Goal: Transaction & Acquisition: Purchase product/service

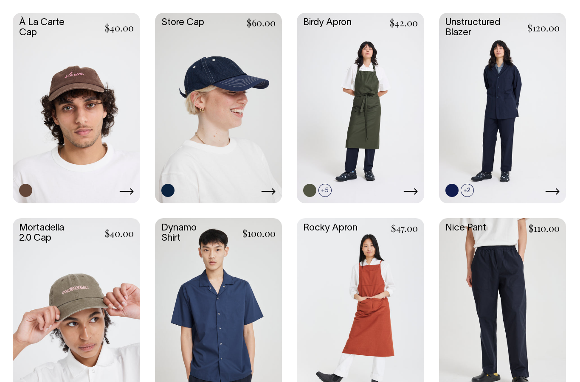
scroll to position [615, 0]
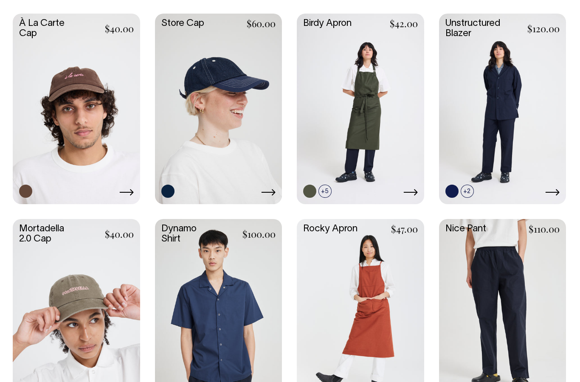
click at [235, 267] on link at bounding box center [218, 313] width 127 height 189
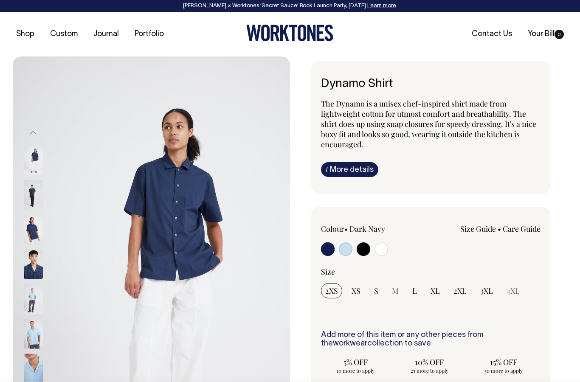
click at [33, 296] on img at bounding box center [33, 300] width 19 height 30
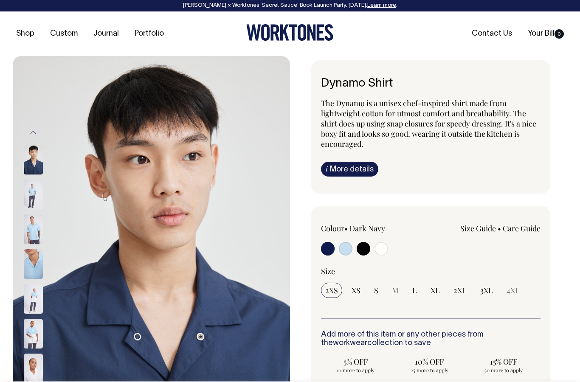
click at [34, 192] on img at bounding box center [33, 195] width 19 height 30
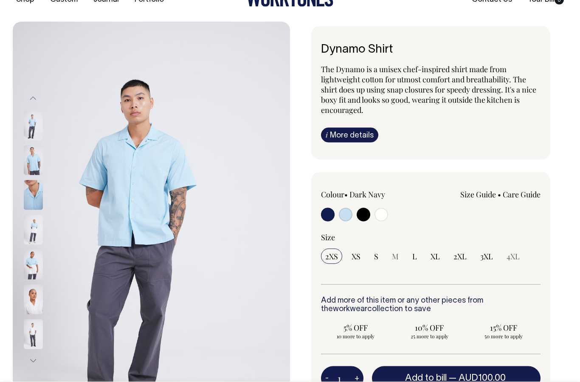
scroll to position [35, 0]
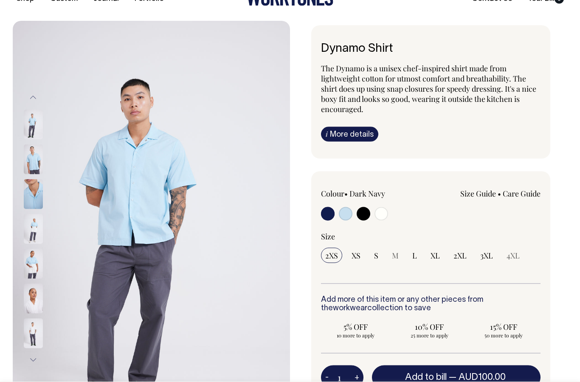
click at [346, 214] on input "radio" at bounding box center [346, 214] width 14 height 14
radio input "true"
select select "True Blue"
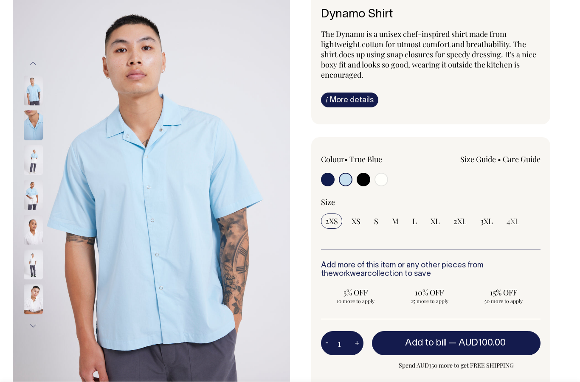
click at [362, 181] on input "radio" at bounding box center [364, 180] width 14 height 14
radio input "true"
select select "Black"
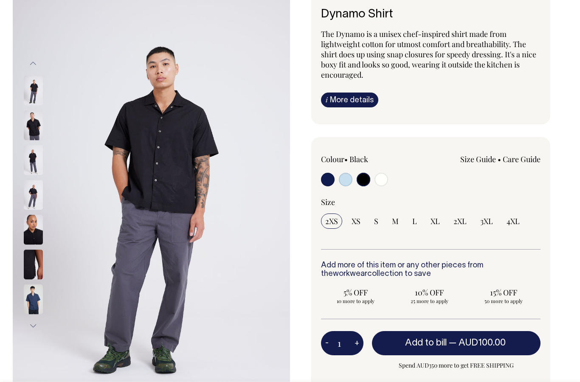
click at [385, 177] on input "radio" at bounding box center [382, 180] width 14 height 14
radio input "true"
select select "Off-White"
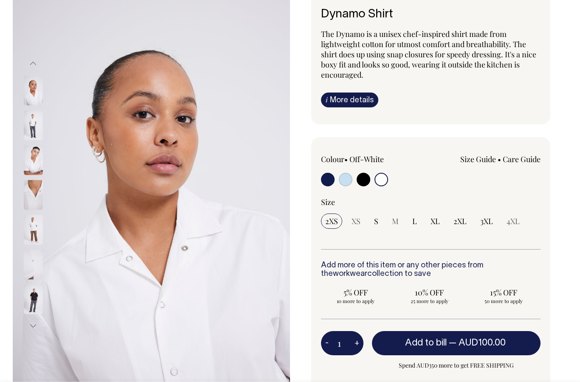
click at [325, 180] on input "radio" at bounding box center [328, 180] width 14 height 14
radio input "true"
select select "Dark Navy"
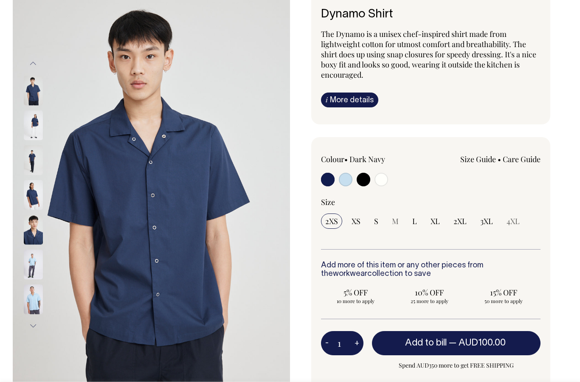
click at [346, 180] on input "radio" at bounding box center [346, 180] width 14 height 14
radio input "true"
select select "True Blue"
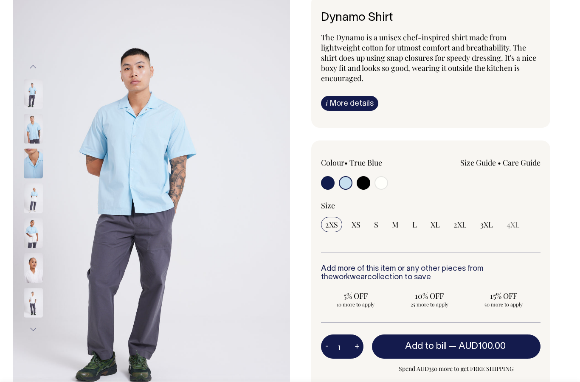
scroll to position [68, 0]
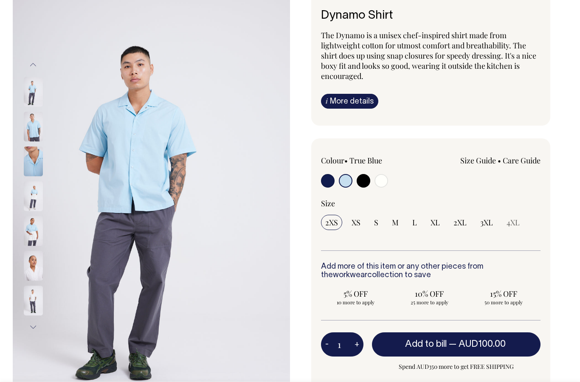
click at [32, 125] on img at bounding box center [33, 127] width 19 height 30
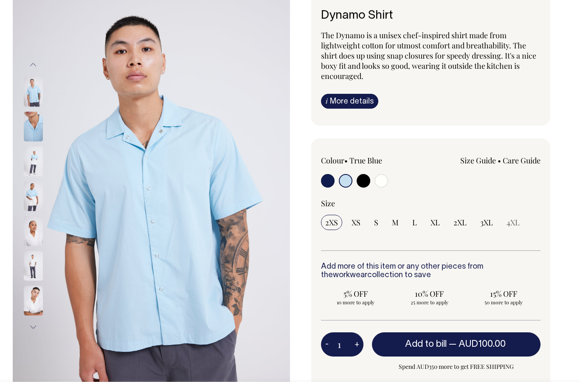
click at [37, 89] on img at bounding box center [33, 92] width 19 height 30
click at [27, 85] on img at bounding box center [33, 92] width 19 height 30
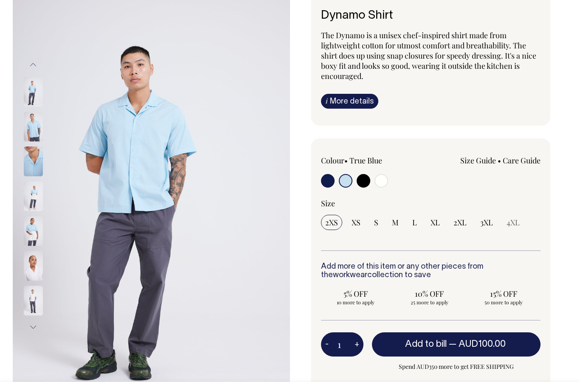
click at [34, 93] on img at bounding box center [33, 92] width 19 height 30
click at [25, 163] on img at bounding box center [33, 162] width 19 height 30
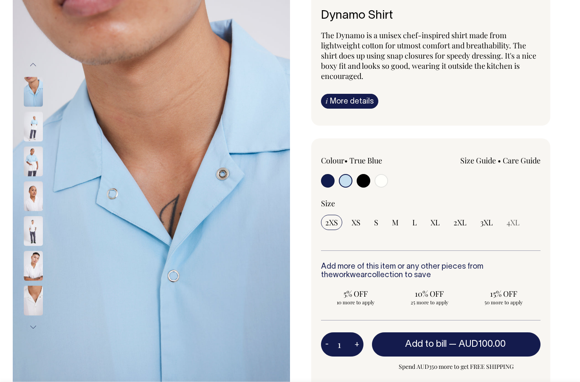
click at [289, 175] on img at bounding box center [151, 196] width 277 height 416
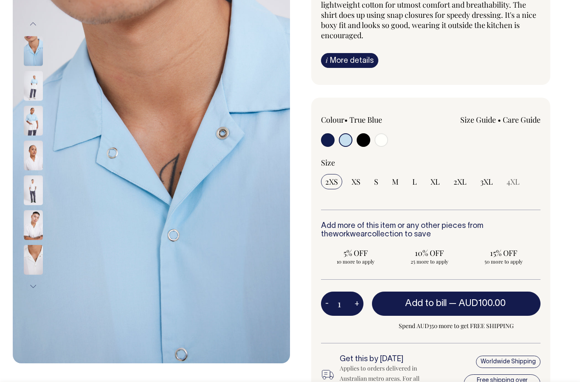
scroll to position [133, 0]
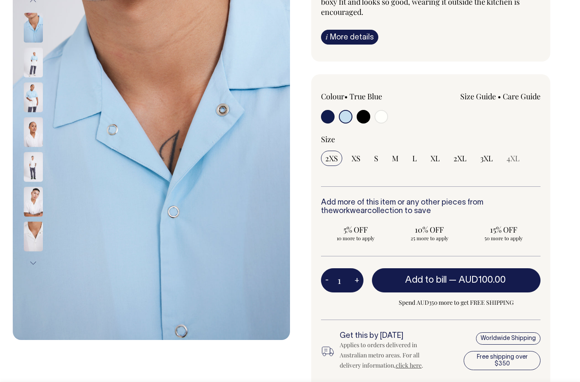
click at [225, 237] on img at bounding box center [151, 132] width 277 height 416
click at [221, 245] on img at bounding box center [151, 132] width 277 height 416
click at [218, 240] on img at bounding box center [151, 132] width 277 height 416
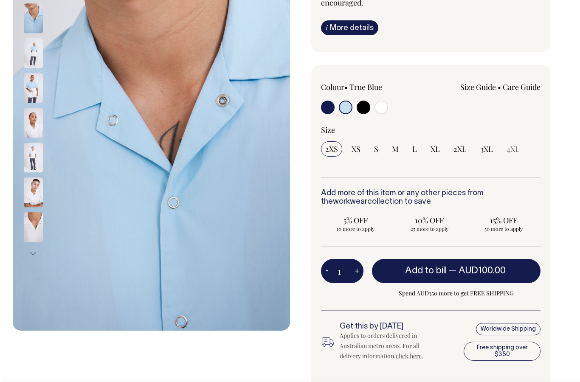
click at [219, 198] on img at bounding box center [151, 123] width 277 height 416
click at [216, 196] on img at bounding box center [151, 123] width 277 height 416
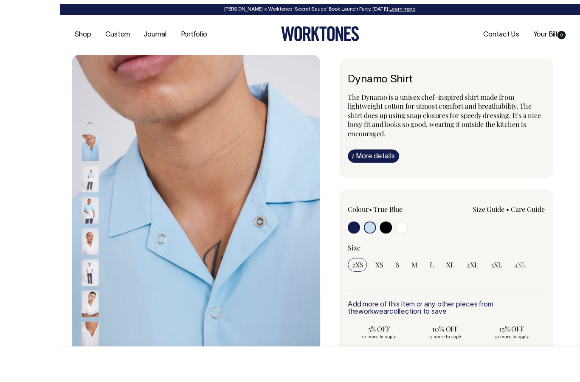
scroll to position [0, 0]
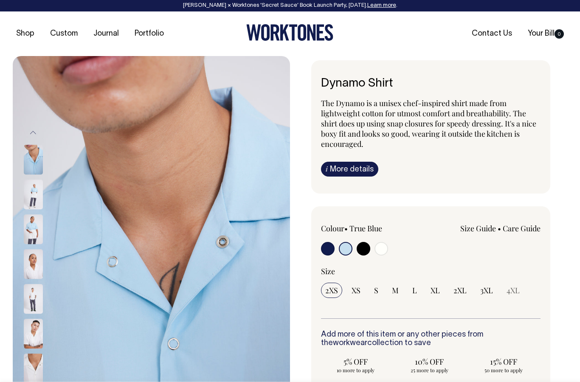
click at [285, 32] on icon at bounding box center [284, 33] width 9 height 16
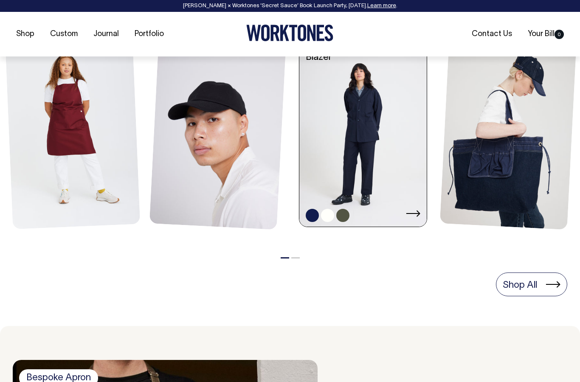
scroll to position [406, 0]
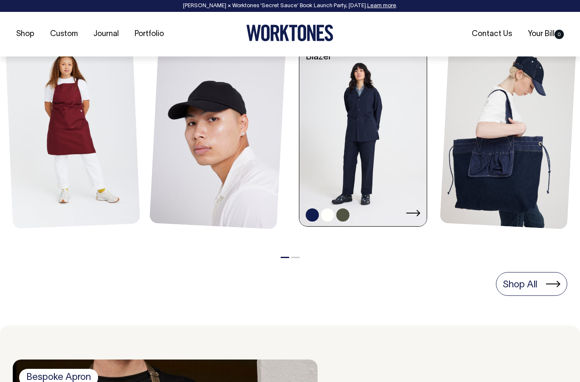
click at [376, 128] on link at bounding box center [363, 131] width 127 height 193
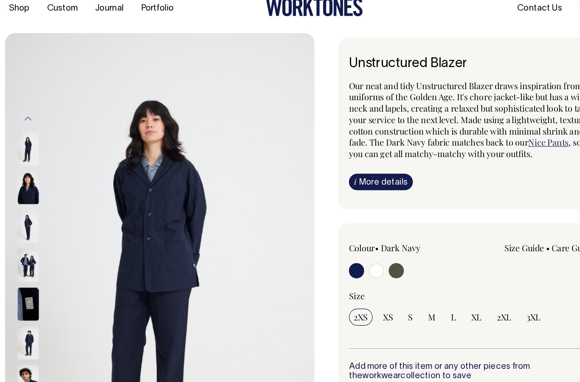
click at [24, 250] on img at bounding box center [33, 265] width 19 height 30
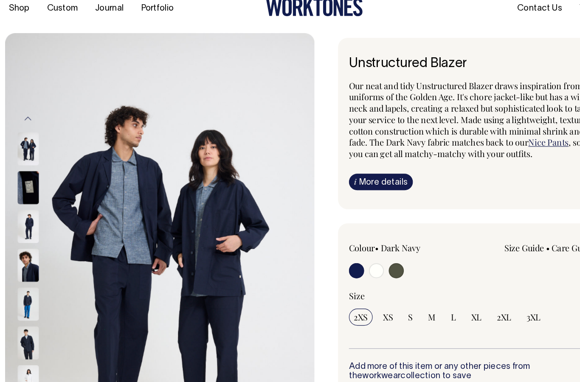
click at [24, 250] on img at bounding box center [33, 265] width 19 height 30
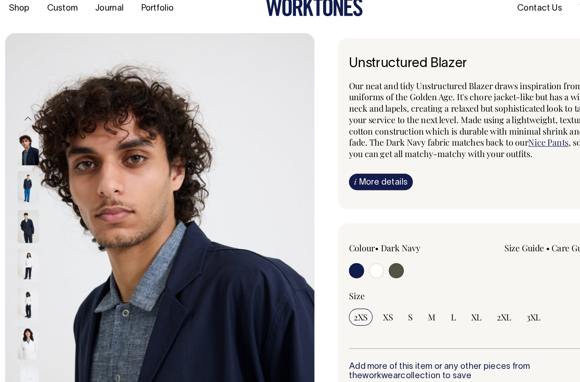
click at [31, 250] on img at bounding box center [33, 265] width 19 height 30
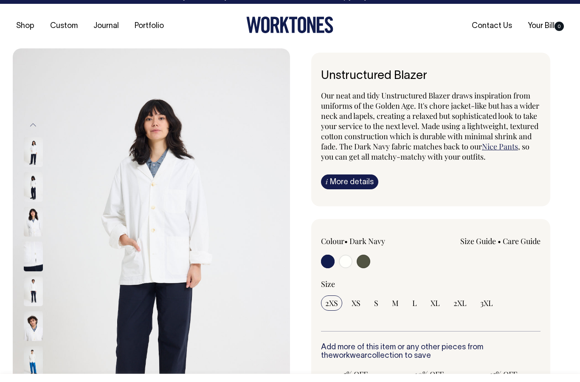
click at [27, 291] on img at bounding box center [33, 300] width 19 height 30
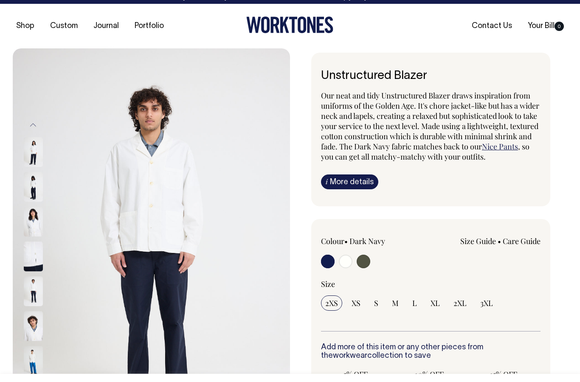
scroll to position [8, 0]
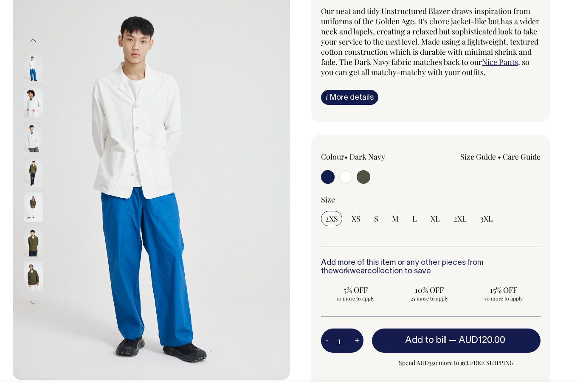
click at [33, 246] on img at bounding box center [33, 242] width 19 height 30
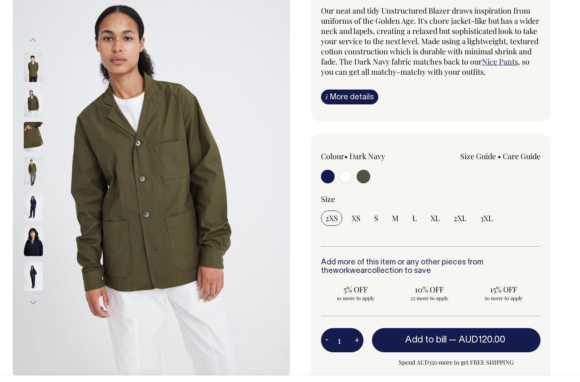
scroll to position [93, 0]
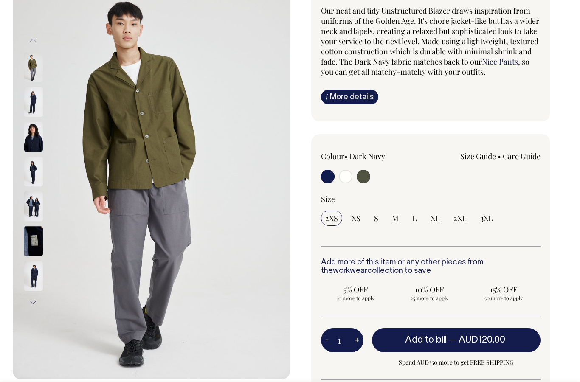
click at [34, 266] on img at bounding box center [33, 276] width 19 height 30
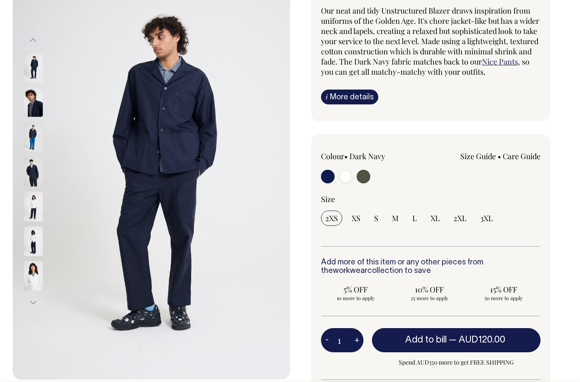
click at [37, 268] on img at bounding box center [33, 276] width 19 height 30
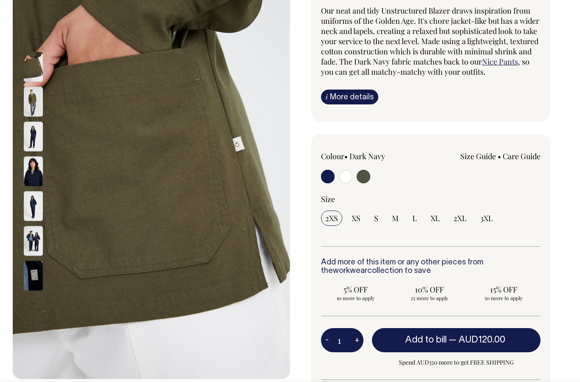
click at [39, 270] on img at bounding box center [33, 276] width 19 height 30
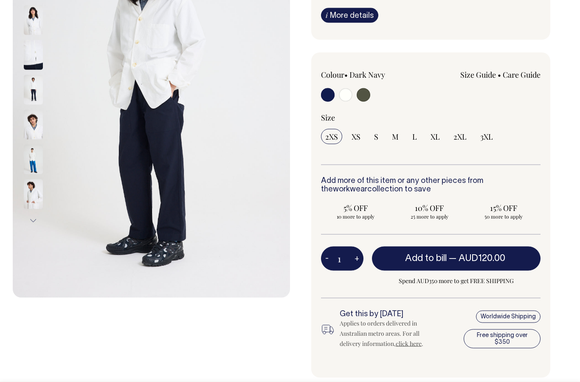
scroll to position [176, 0]
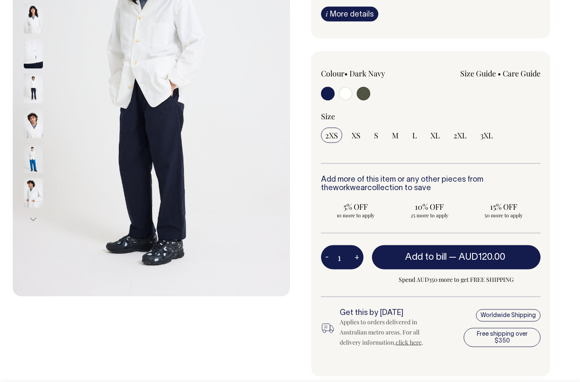
click at [35, 215] on button "Next" at bounding box center [33, 220] width 13 height 19
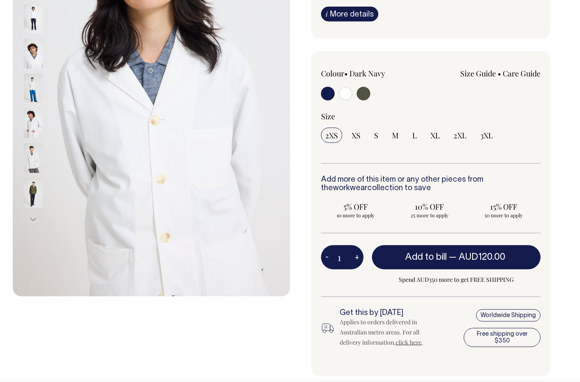
scroll to position [176, 0]
click at [35, 215] on button "Next" at bounding box center [33, 219] width 13 height 19
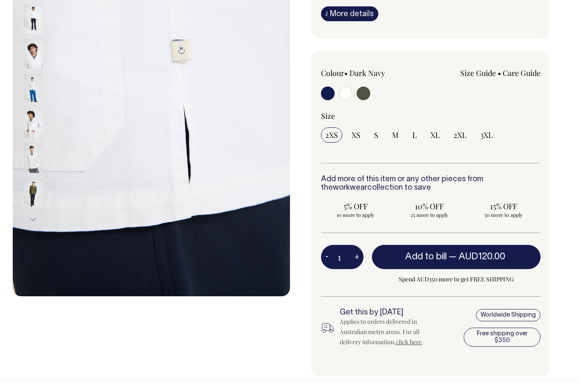
click at [35, 215] on button "Next" at bounding box center [33, 219] width 13 height 19
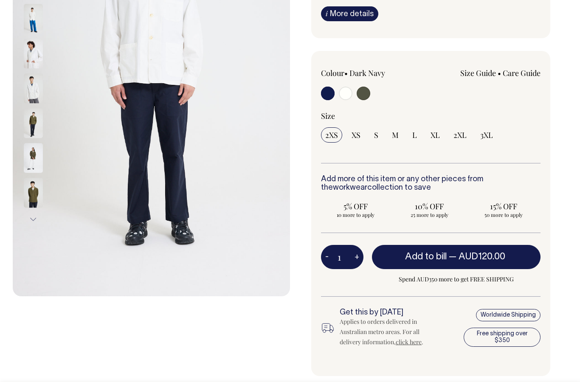
click at [35, 215] on button "Next" at bounding box center [33, 219] width 13 height 19
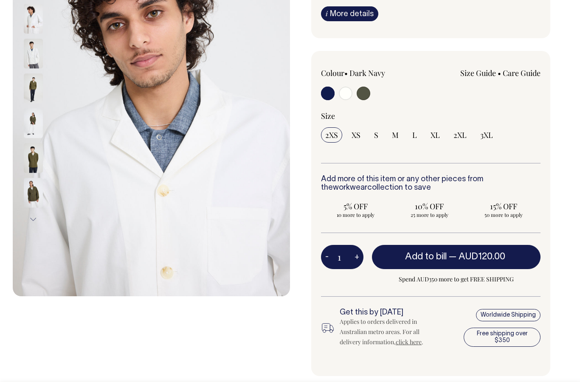
click at [35, 215] on button "Next" at bounding box center [33, 219] width 13 height 19
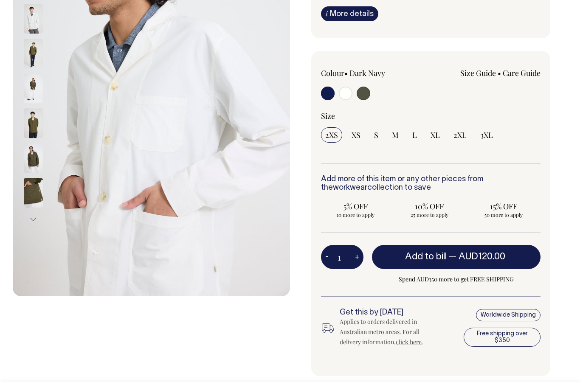
click at [35, 215] on button "Next" at bounding box center [33, 219] width 13 height 19
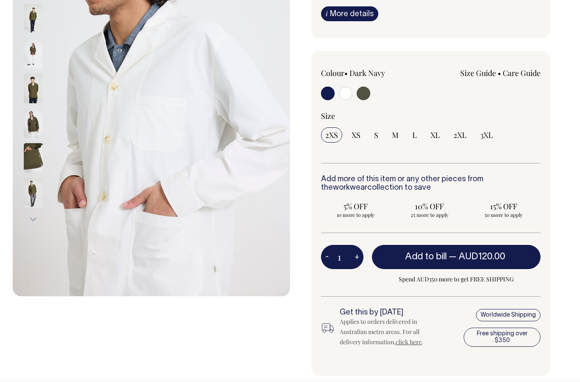
click at [35, 215] on button "Next" at bounding box center [33, 219] width 13 height 19
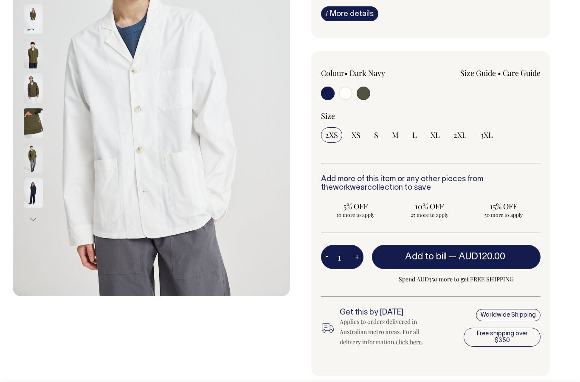
click at [35, 215] on button "Next" at bounding box center [33, 219] width 13 height 19
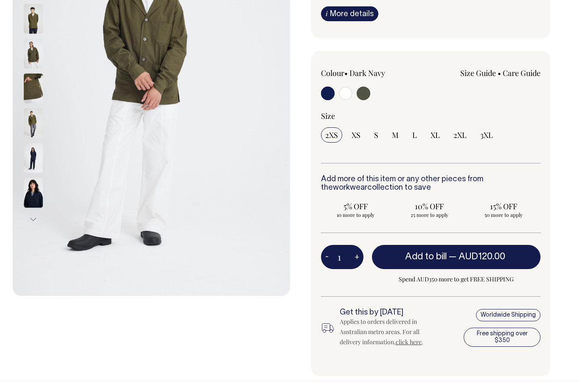
click at [35, 215] on button "Next" at bounding box center [33, 219] width 13 height 19
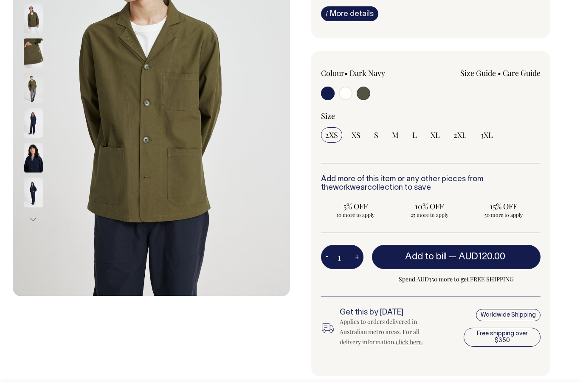
click at [35, 215] on button "Next" at bounding box center [33, 219] width 13 height 19
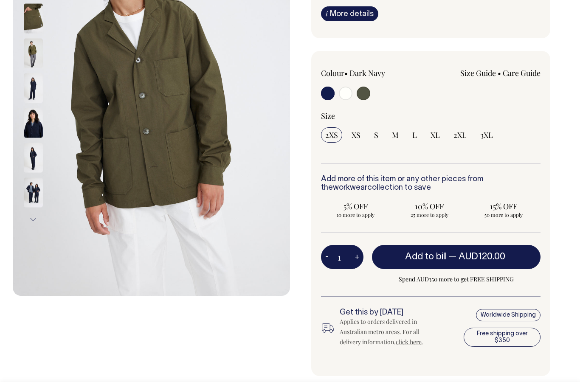
click at [35, 215] on button "Next" at bounding box center [33, 219] width 13 height 19
click at [34, 215] on button "Next" at bounding box center [33, 219] width 13 height 19
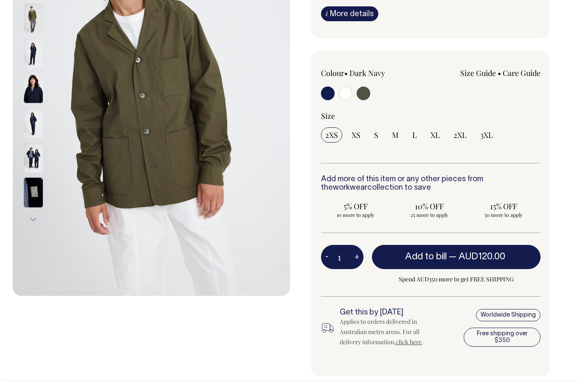
click at [34, 215] on button "Next" at bounding box center [33, 219] width 13 height 19
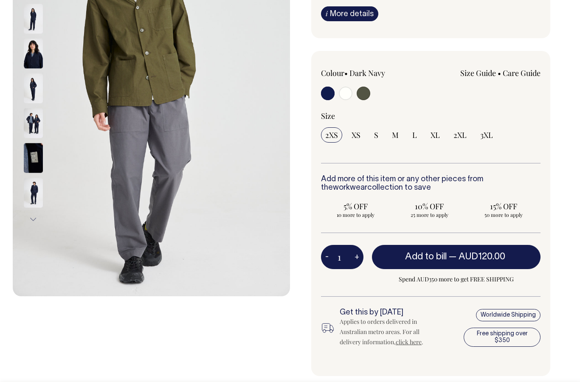
click at [32, 163] on img at bounding box center [33, 158] width 19 height 30
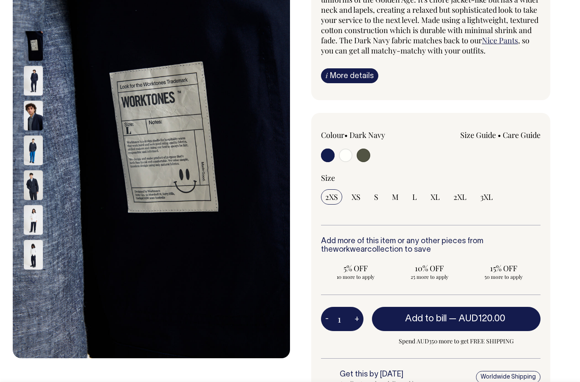
scroll to position [114, 0]
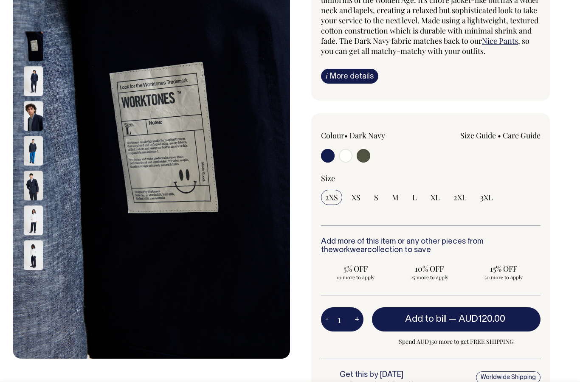
click at [182, 157] on img at bounding box center [151, 151] width 277 height 416
click at [190, 170] on img at bounding box center [151, 151] width 277 height 416
click at [182, 167] on img at bounding box center [151, 151] width 277 height 416
click at [175, 177] on img at bounding box center [151, 151] width 277 height 416
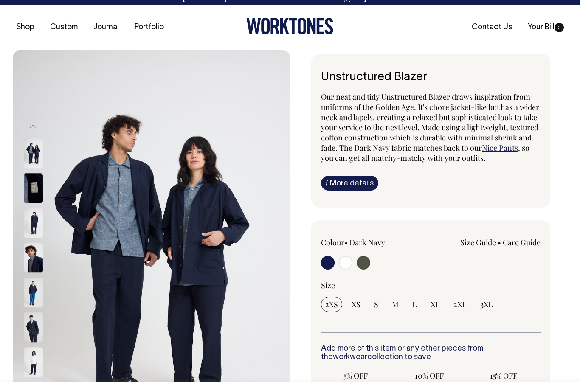
scroll to position [7, 0]
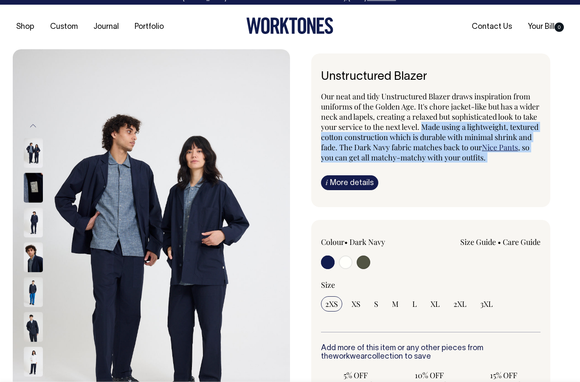
drag, startPoint x: 448, startPoint y: 126, endPoint x: 479, endPoint y: 164, distance: 48.9
click at [479, 164] on div "Our neat and tidy Unstructured Blazer draws inspiration from uniforms of the Go…" at bounding box center [431, 140] width 220 height 99
click at [518, 153] on span ", so you can get all matchy-matchy with your outfits." at bounding box center [425, 152] width 209 height 20
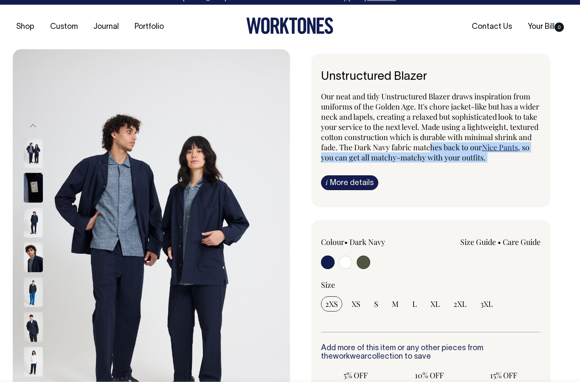
drag, startPoint x: 523, startPoint y: 162, endPoint x: 469, endPoint y: 141, distance: 58.5
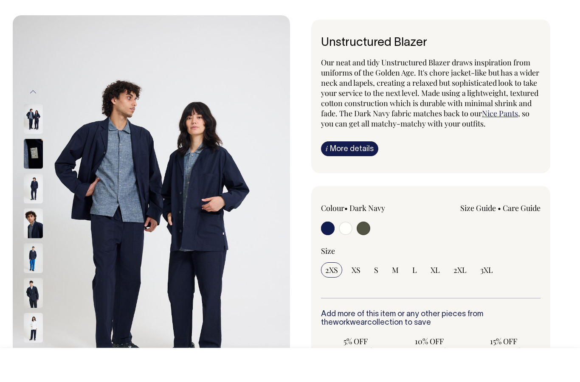
click at [482, 170] on div "Unstructured Blazer Our neat and tidy Unstructured Blazer draws inspiration fro…" at bounding box center [430, 131] width 239 height 154
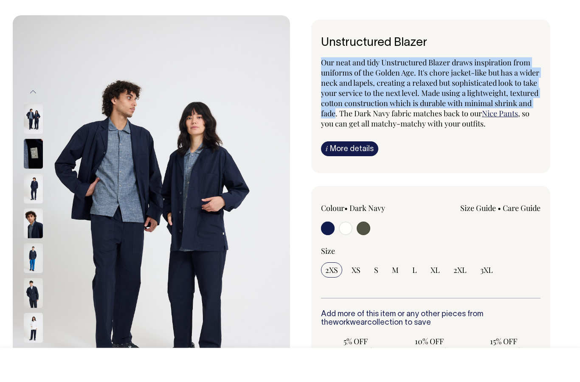
drag, startPoint x: 376, startPoint y: 110, endPoint x: 305, endPoint y: 62, distance: 85.7
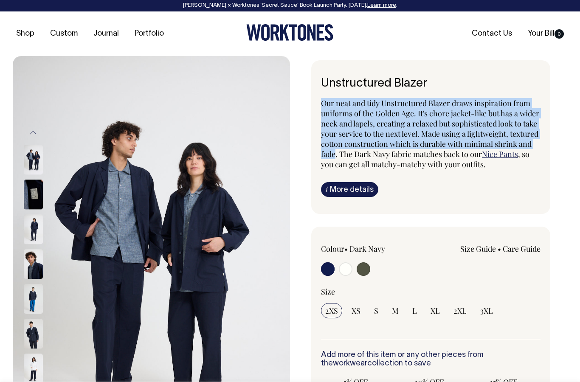
scroll to position [0, 0]
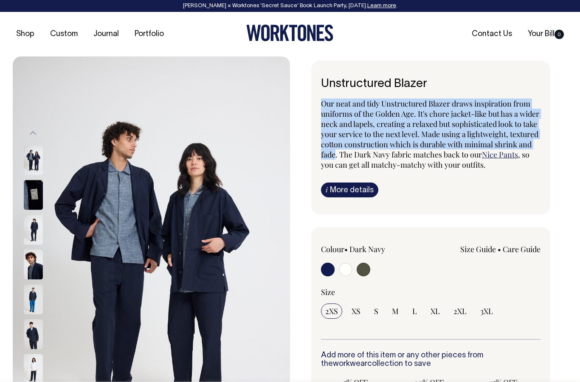
copy span "Our neat and tidy Unstructured Blazer draws inspiration from uniforms of the Go…"
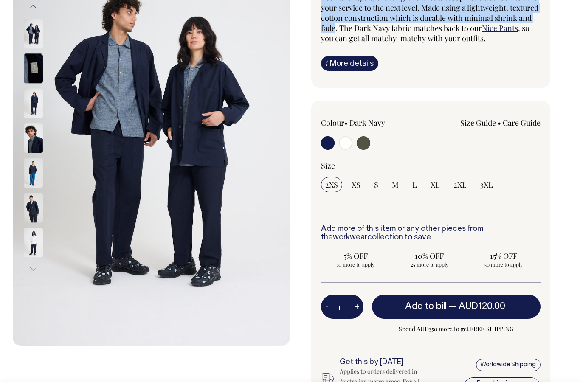
scroll to position [127, 0]
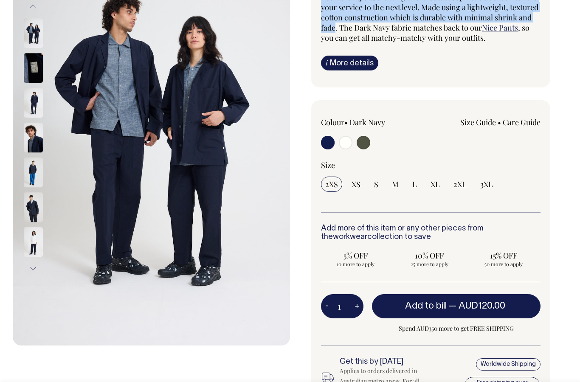
click at [24, 240] on img at bounding box center [33, 242] width 19 height 30
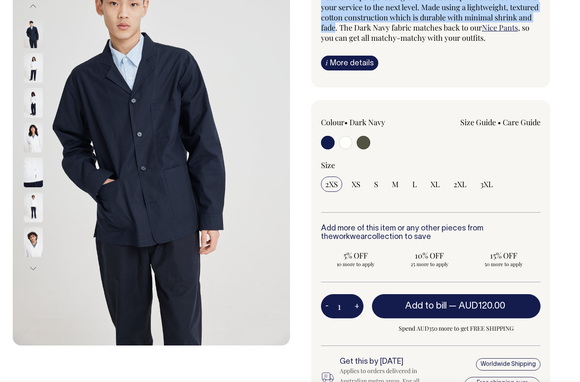
click at [36, 206] on img at bounding box center [33, 207] width 19 height 30
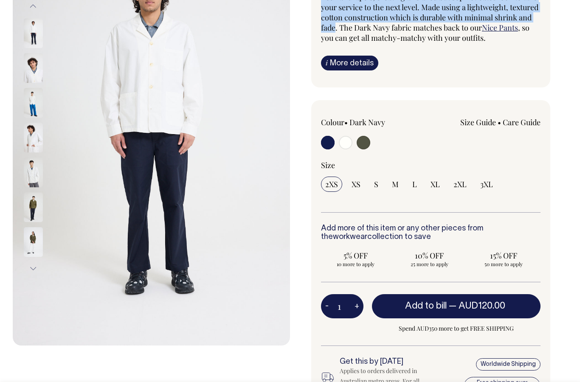
click at [33, 144] on img at bounding box center [33, 138] width 19 height 30
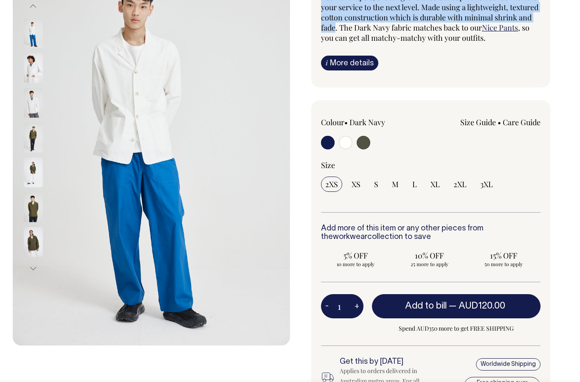
click at [32, 93] on img at bounding box center [33, 103] width 19 height 30
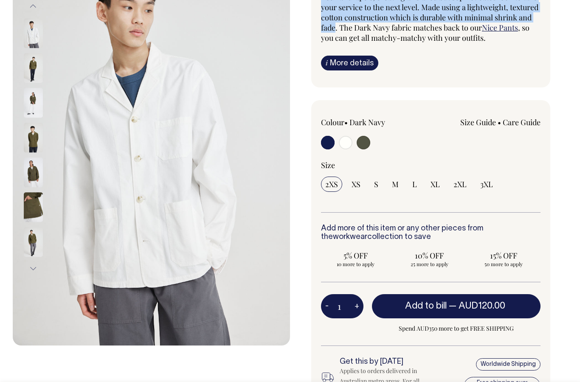
click at [31, 56] on img at bounding box center [33, 68] width 19 height 30
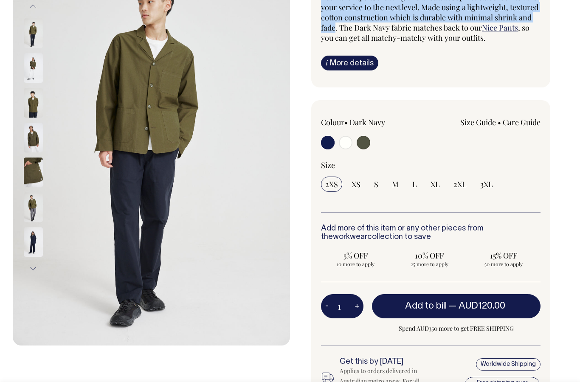
click at [32, 32] on img at bounding box center [33, 33] width 19 height 30
click at [37, 58] on img at bounding box center [33, 68] width 19 height 30
